Goal: Find specific page/section: Find specific page/section

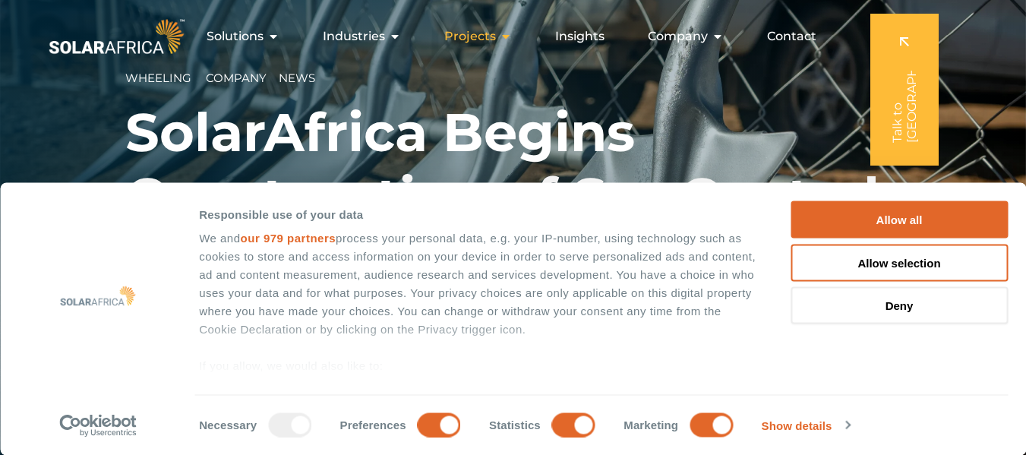
click at [502, 39] on icon "Menu" at bounding box center [506, 36] width 12 height 12
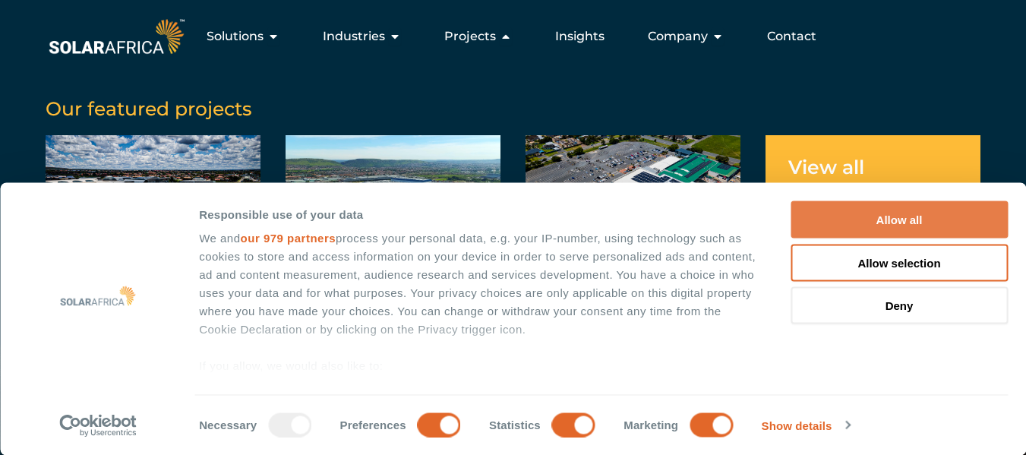
click at [931, 229] on button "Allow all" at bounding box center [899, 219] width 217 height 37
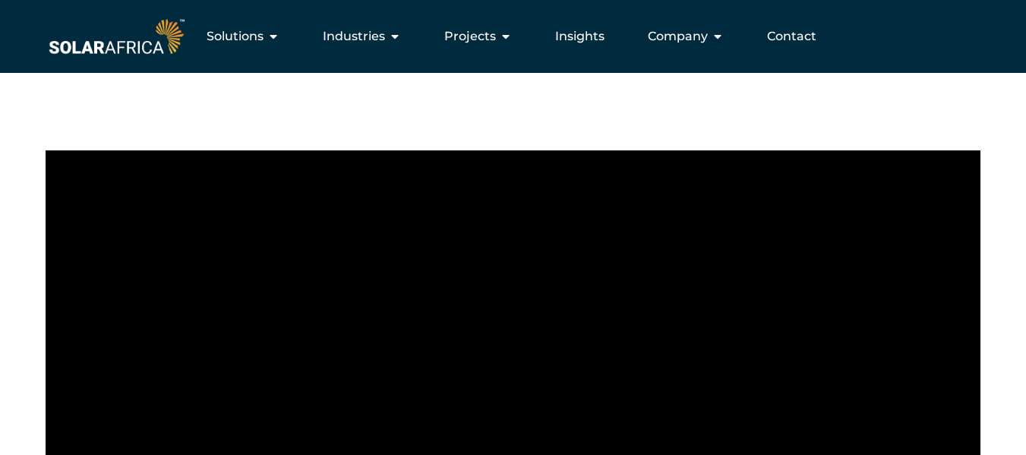
scroll to position [532, 0]
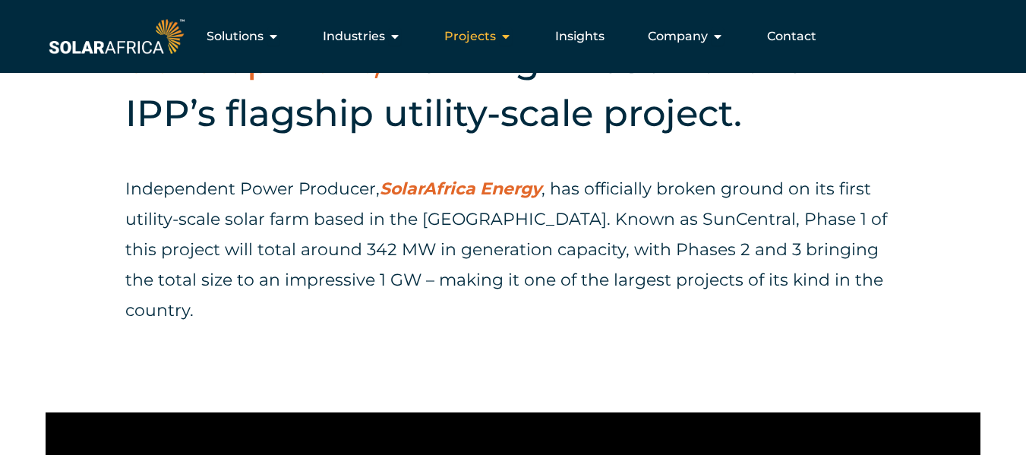
click at [505, 36] on icon "Menu" at bounding box center [506, 36] width 12 height 12
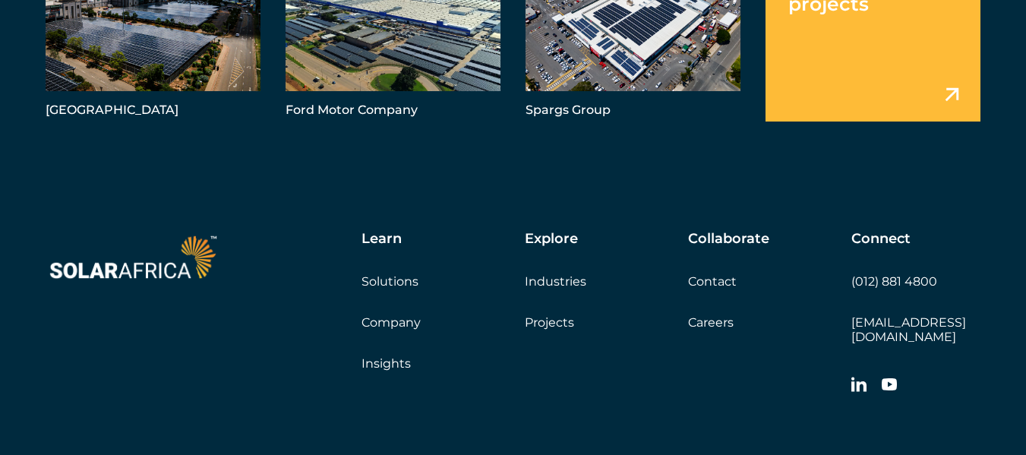
scroll to position [4860, 0]
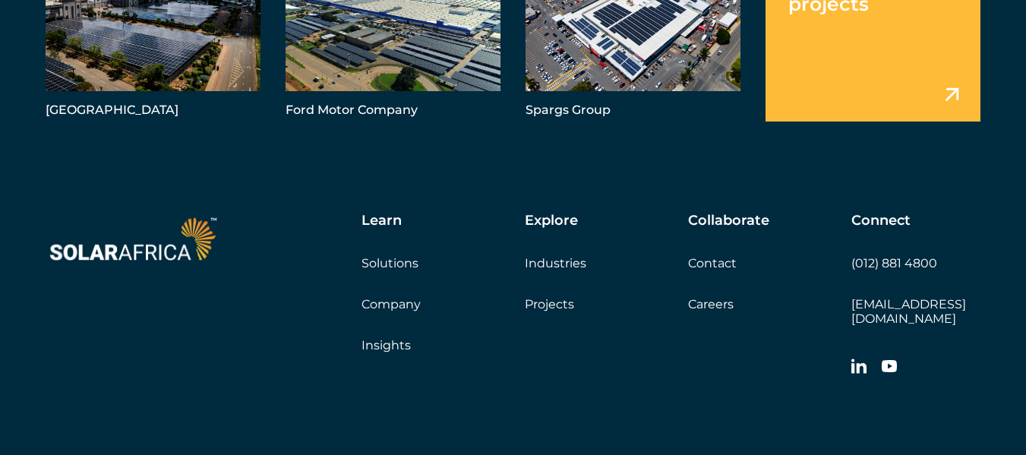
click at [549, 297] on link "Projects" at bounding box center [549, 304] width 49 height 14
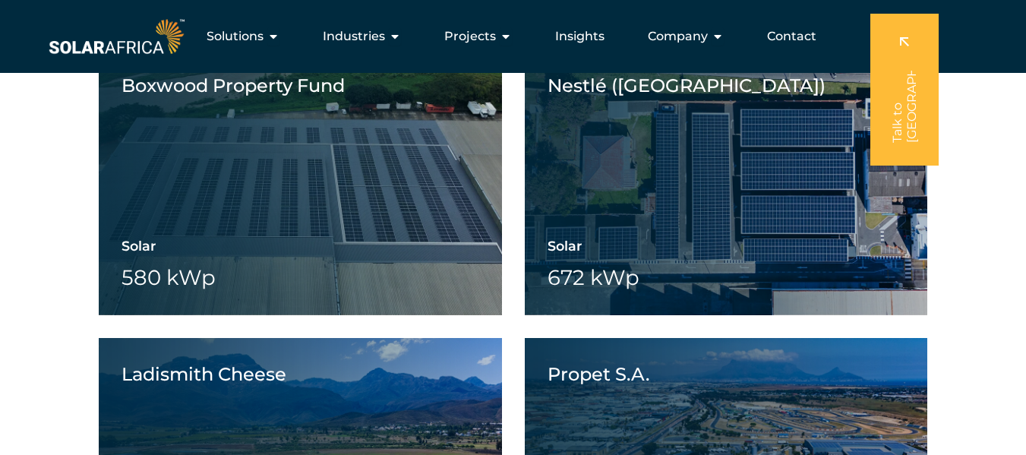
scroll to position [1291, 0]
